Goal: Task Accomplishment & Management: Manage account settings

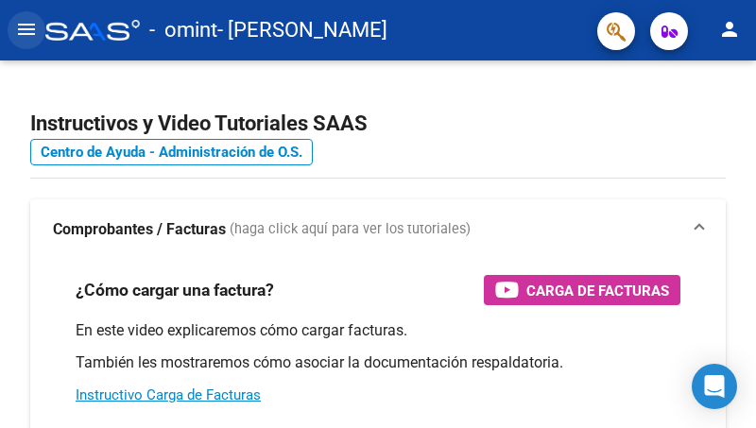
click at [22, 36] on mat-icon "menu" at bounding box center [26, 29] width 23 height 23
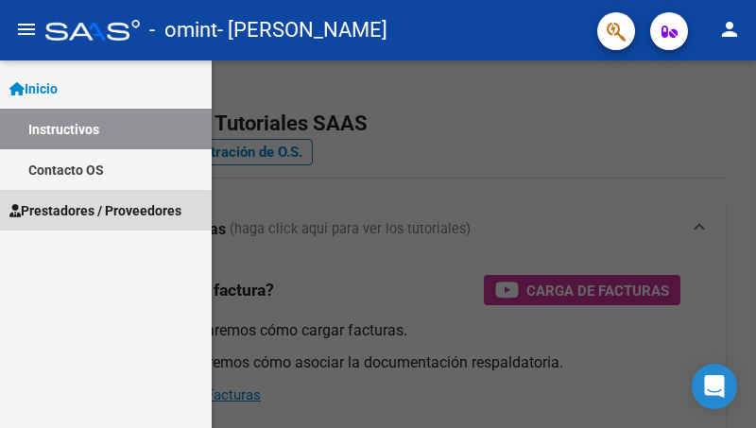
click at [60, 221] on link "Prestadores / Proveedores" at bounding box center [106, 210] width 212 height 41
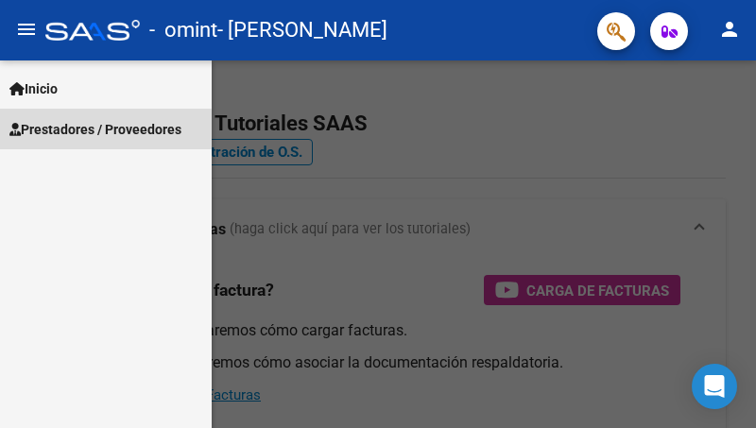
click at [83, 132] on span "Prestadores / Proveedores" at bounding box center [95, 129] width 172 height 21
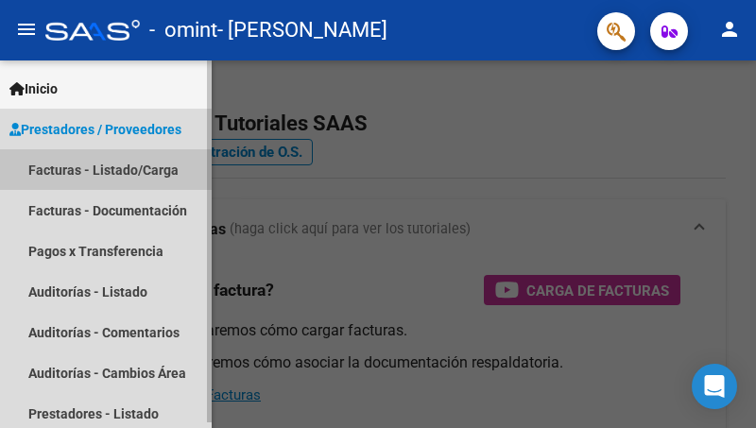
click at [75, 174] on link "Facturas - Listado/Carga" at bounding box center [106, 169] width 212 height 41
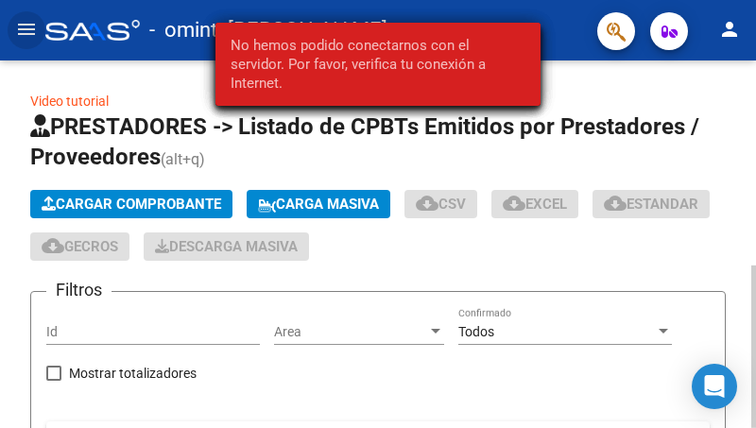
click at [751, 411] on div at bounding box center [753, 244] width 5 height 368
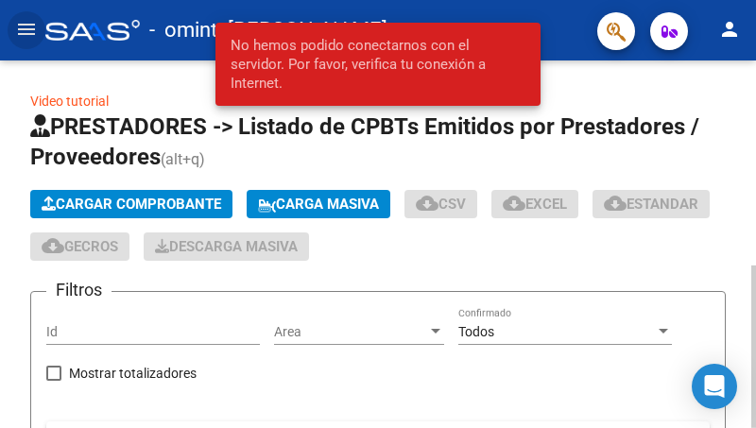
scroll to position [368, 0]
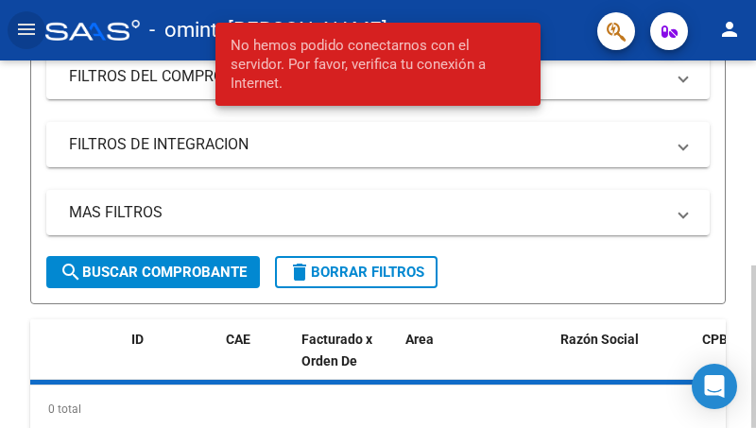
click at [755, 402] on div at bounding box center [753, 244] width 5 height 368
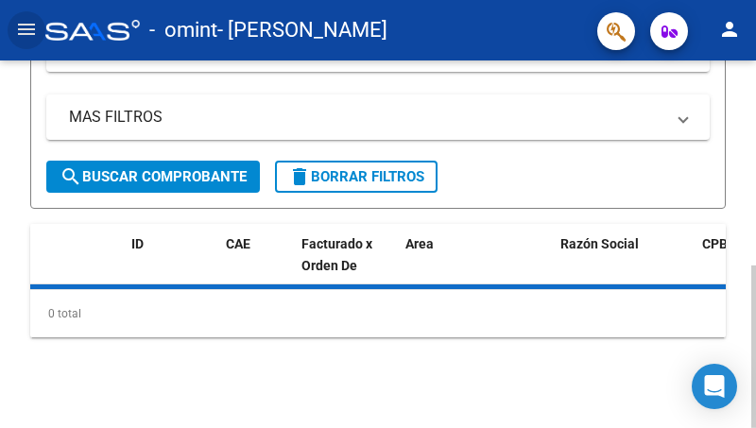
click at [755, 402] on div at bounding box center [753, 347] width 5 height 163
click at [753, 70] on div at bounding box center [753, 244] width 5 height 368
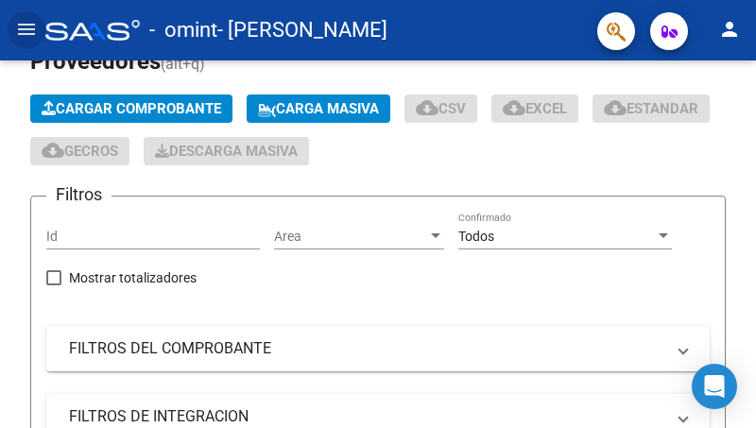
click at [13, 32] on button "menu" at bounding box center [27, 30] width 38 height 38
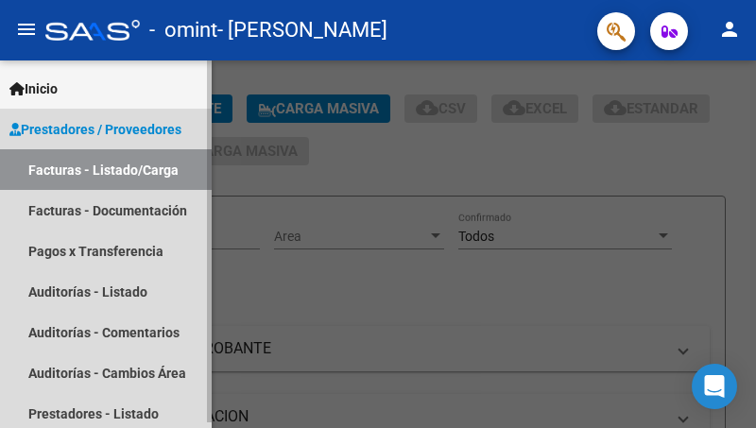
click at [88, 163] on link "Facturas - Listado/Carga" at bounding box center [106, 169] width 212 height 41
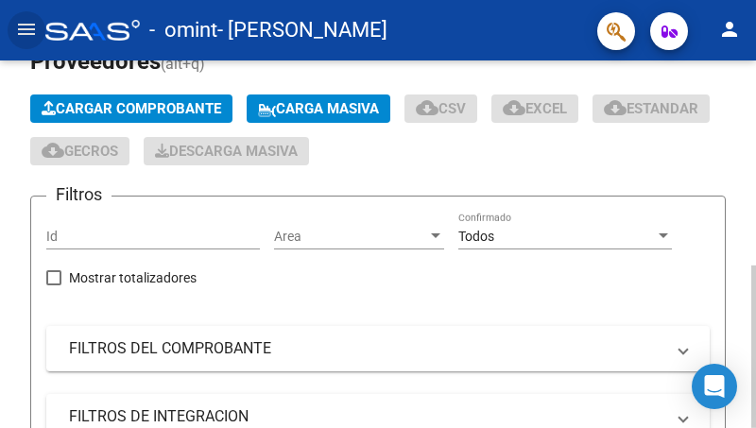
scroll to position [463, 0]
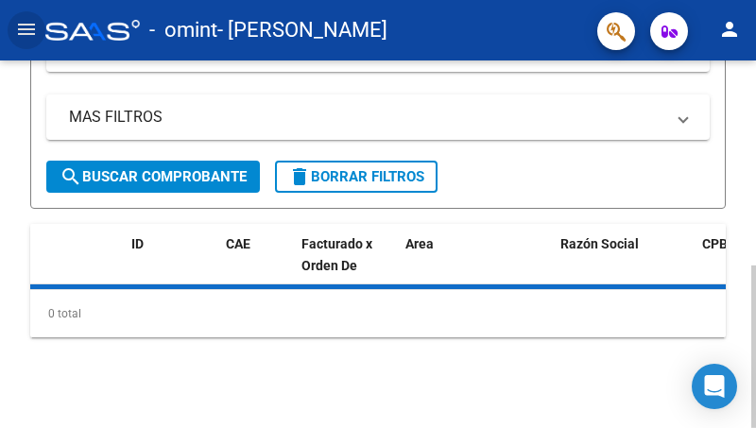
click at [755, 402] on div at bounding box center [753, 244] width 5 height 368
click at [755, 402] on div at bounding box center [753, 347] width 5 height 163
